Goal: Task Accomplishment & Management: Manage account settings

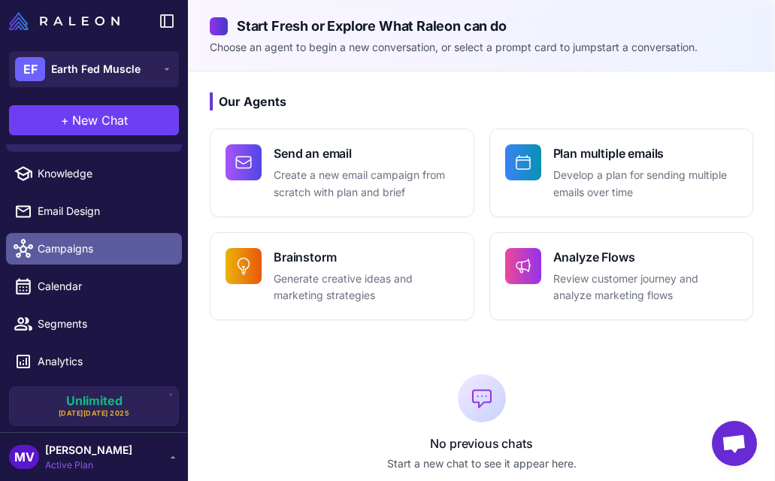
scroll to position [65, 0]
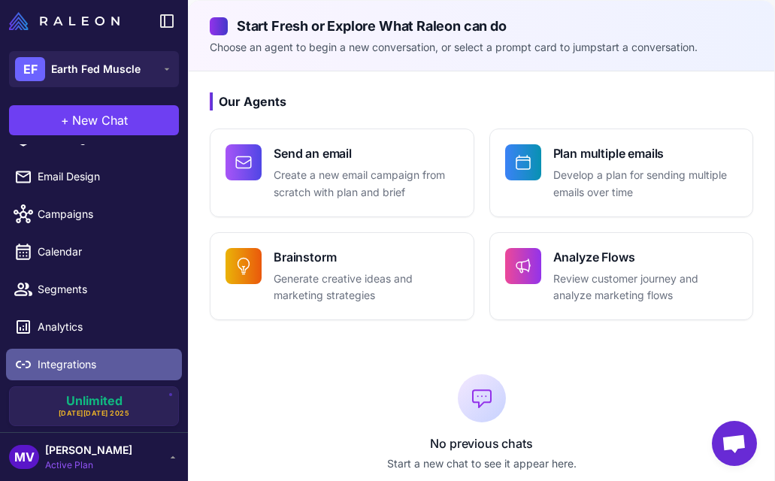
click at [61, 376] on link "Integrations" at bounding box center [94, 365] width 176 height 32
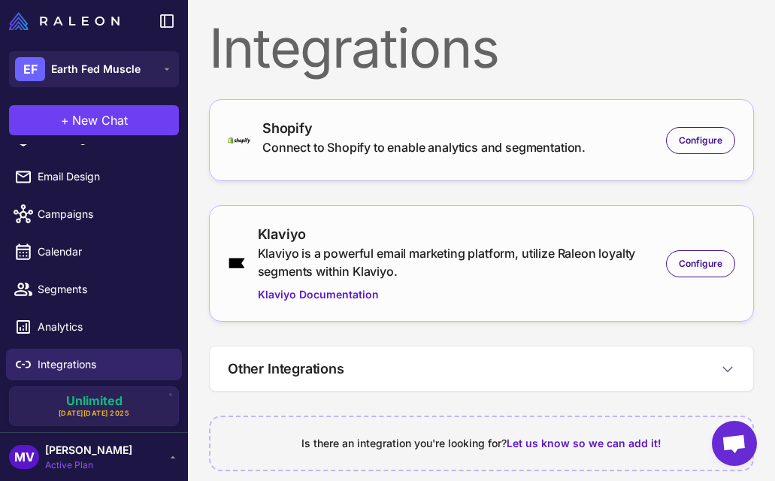
scroll to position [17, 0]
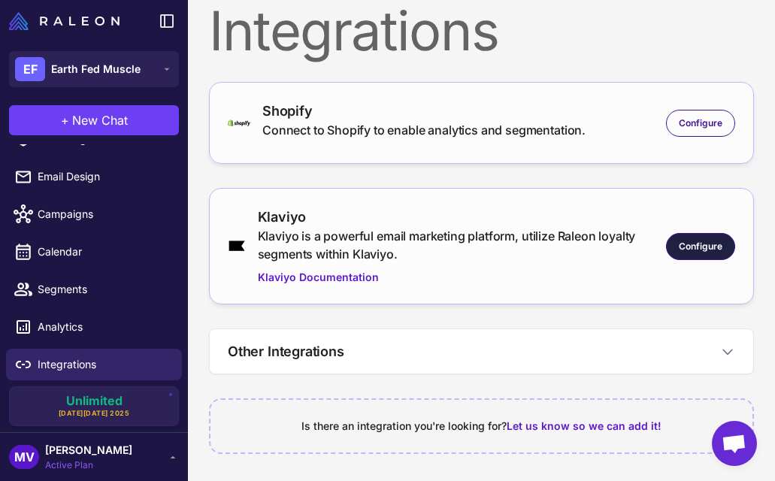
click at [685, 244] on span "Configure" at bounding box center [701, 247] width 44 height 14
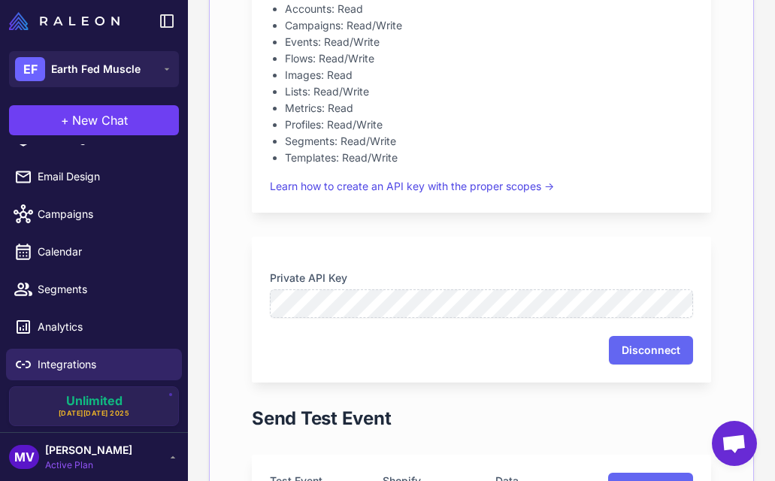
scroll to position [476, 0]
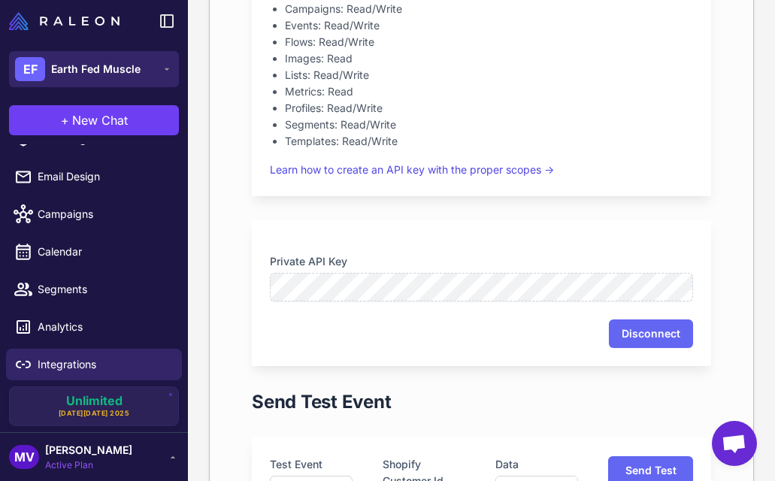
click at [107, 72] on span "Earth Fed Muscle" at bounding box center [95, 69] width 89 height 17
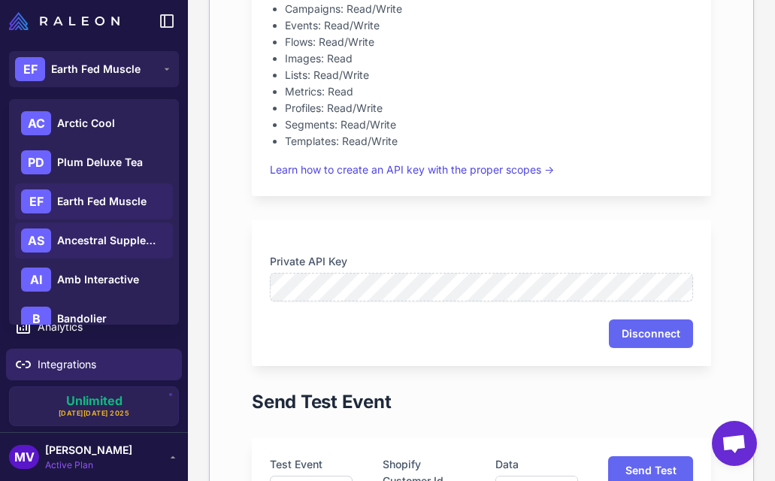
scroll to position [138, 0]
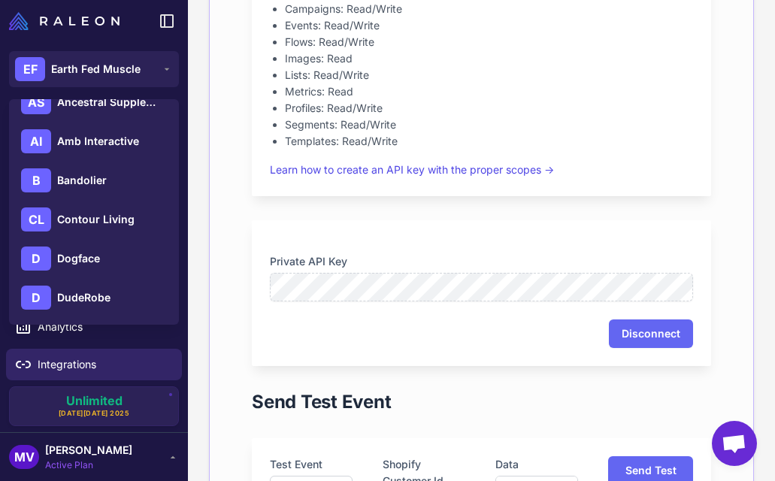
click at [216, 286] on div "**********" at bounding box center [481, 176] width 545 height 894
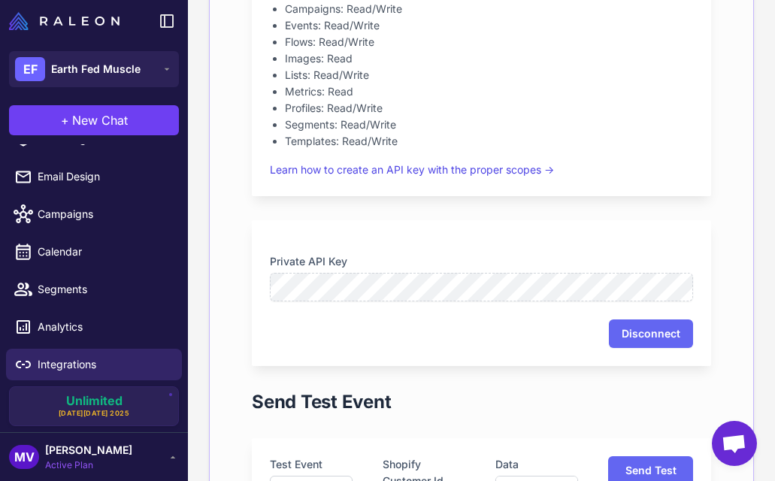
click at [138, 455] on div "MV Michelle Veralli Active Plan" at bounding box center [94, 457] width 170 height 30
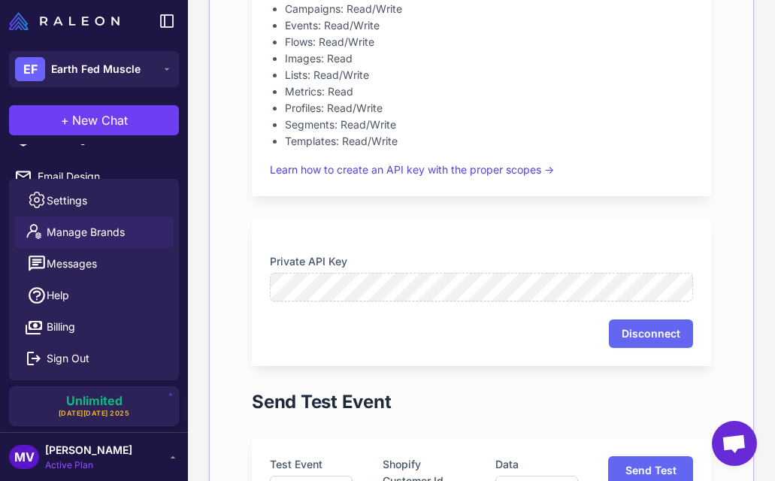
click at [135, 222] on link "Manage Brands" at bounding box center [94, 232] width 158 height 32
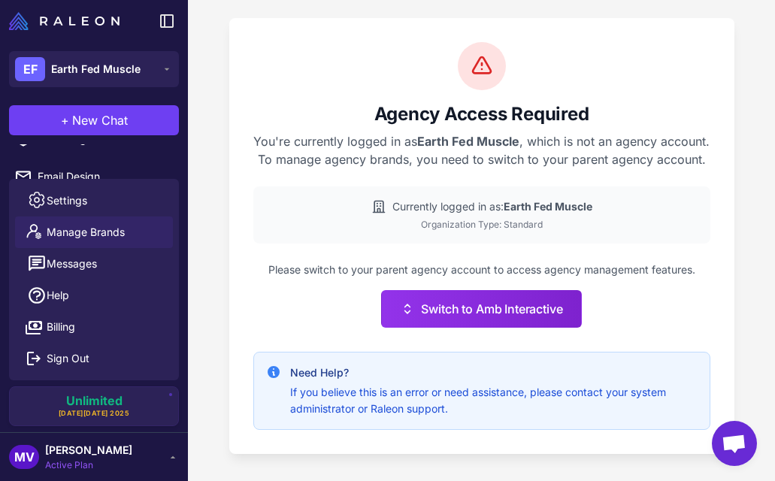
scroll to position [9, 0]
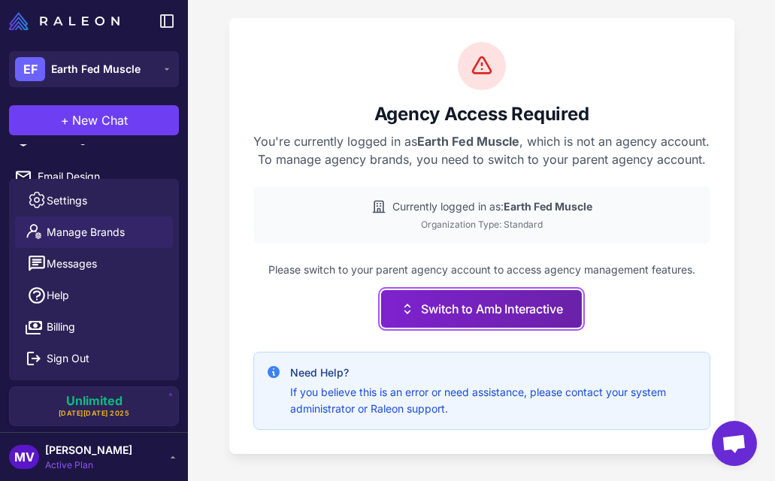
click at [438, 319] on button "Switch to Amb Interactive" at bounding box center [481, 309] width 200 height 38
